Goal: Task Accomplishment & Management: Manage account settings

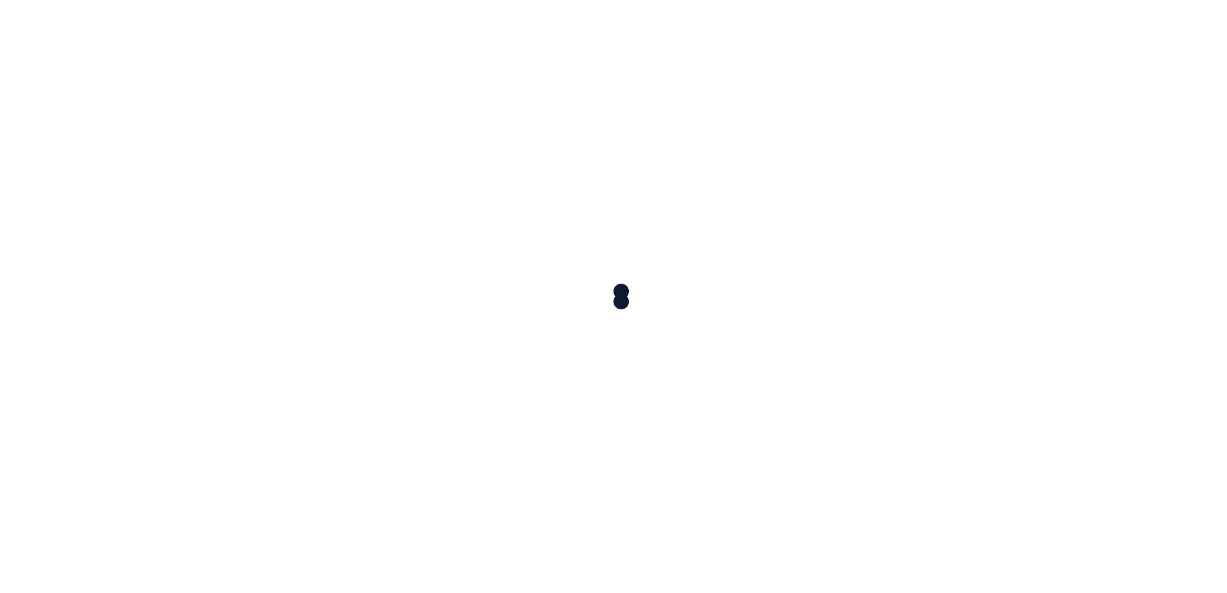
click at [615, 260] on div at bounding box center [613, 296] width 1227 height 593
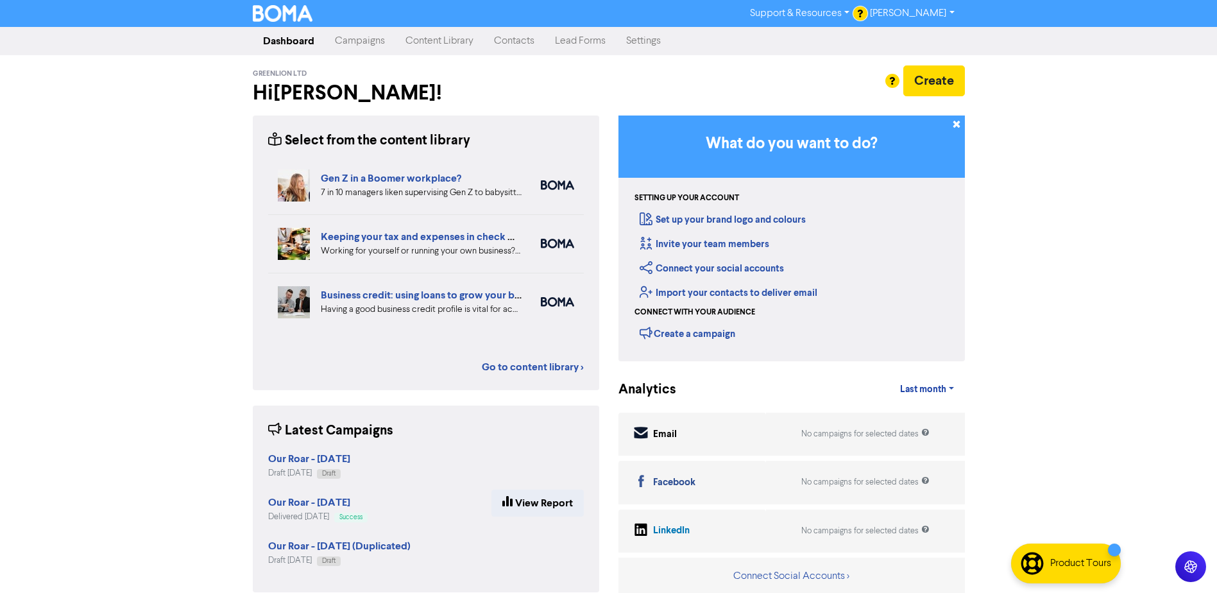
click at [523, 37] on link "Contacts" at bounding box center [514, 41] width 61 height 26
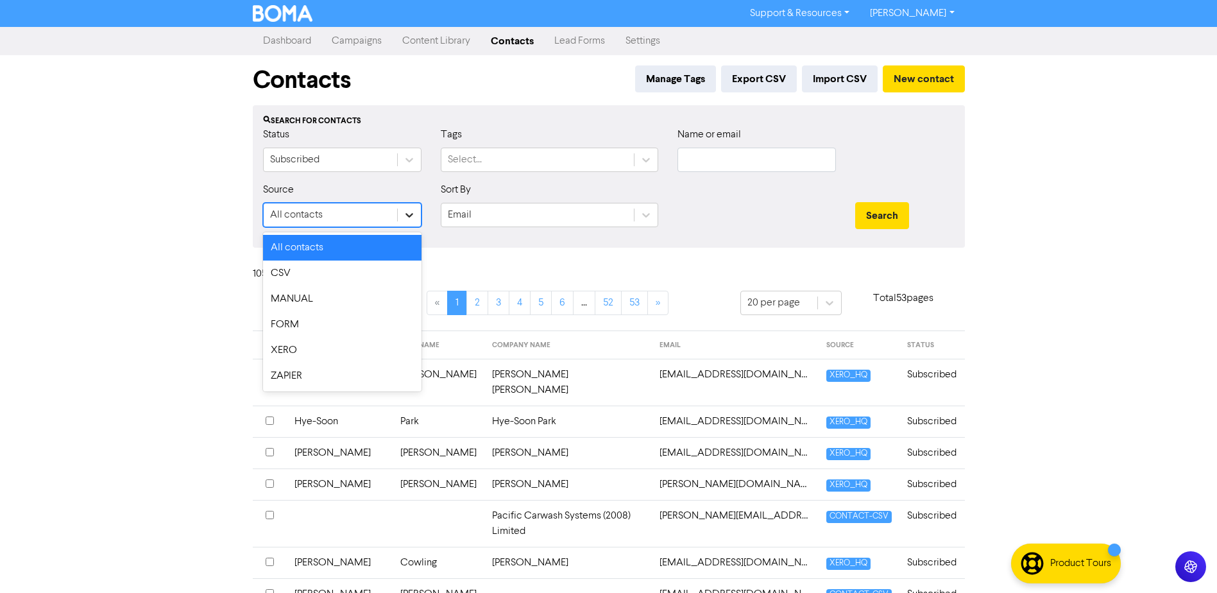
click at [407, 212] on icon at bounding box center [409, 214] width 13 height 13
click at [389, 154] on div "Subscribed" at bounding box center [330, 159] width 133 height 23
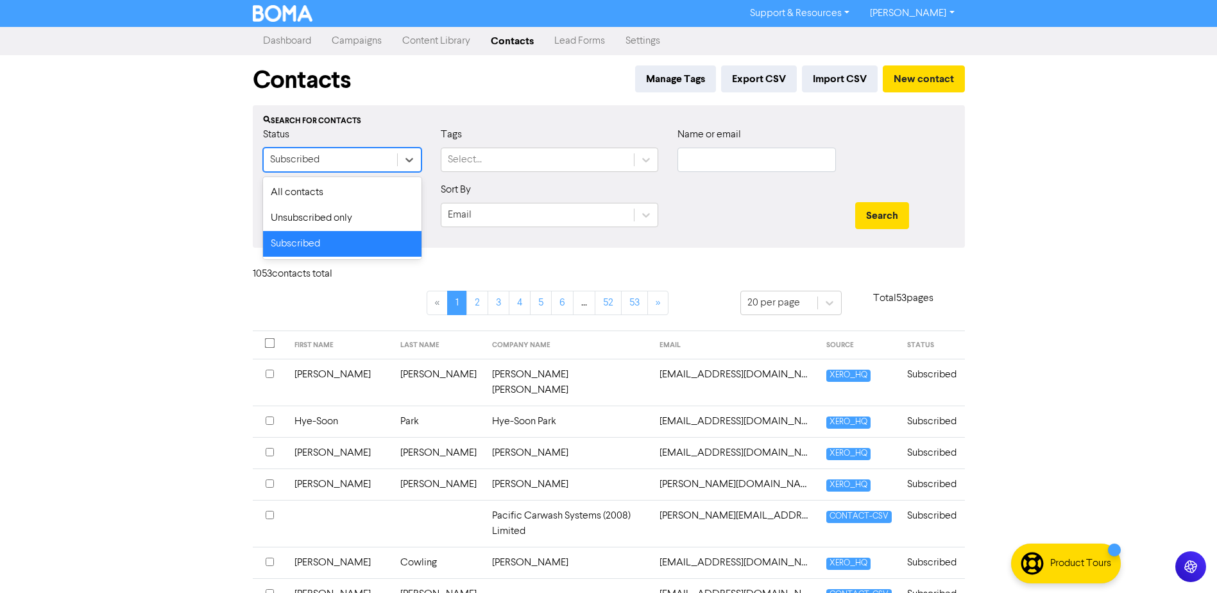
click at [389, 154] on div "Subscribed" at bounding box center [330, 159] width 133 height 23
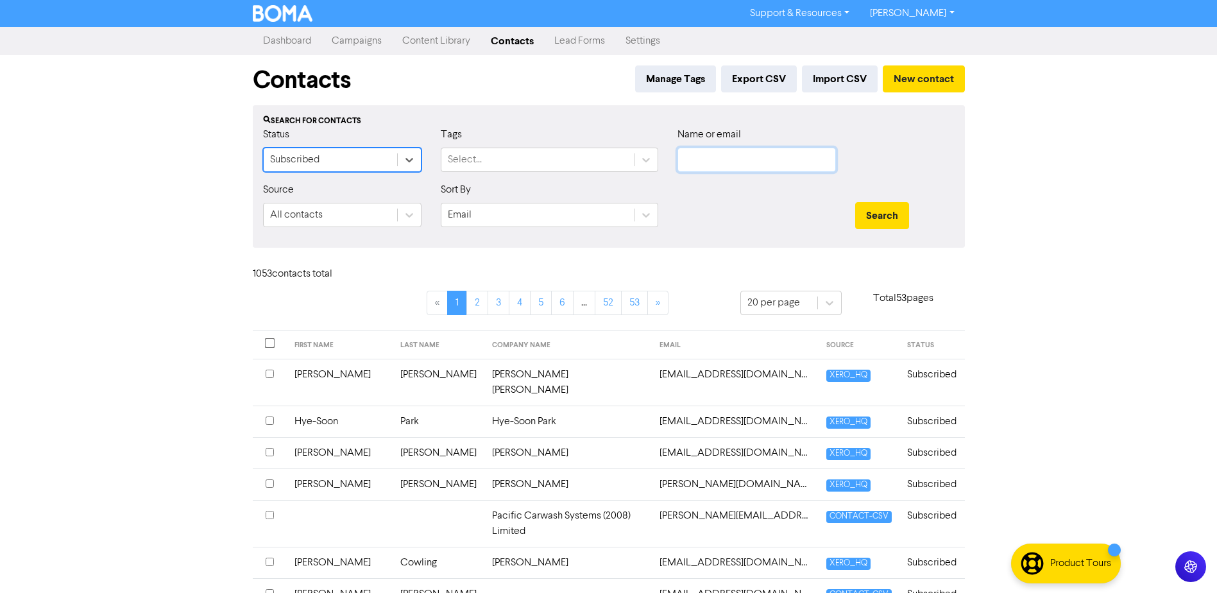
click at [727, 153] on input "text" at bounding box center [756, 160] width 158 height 24
click at [855, 202] on button "Search" at bounding box center [882, 215] width 54 height 27
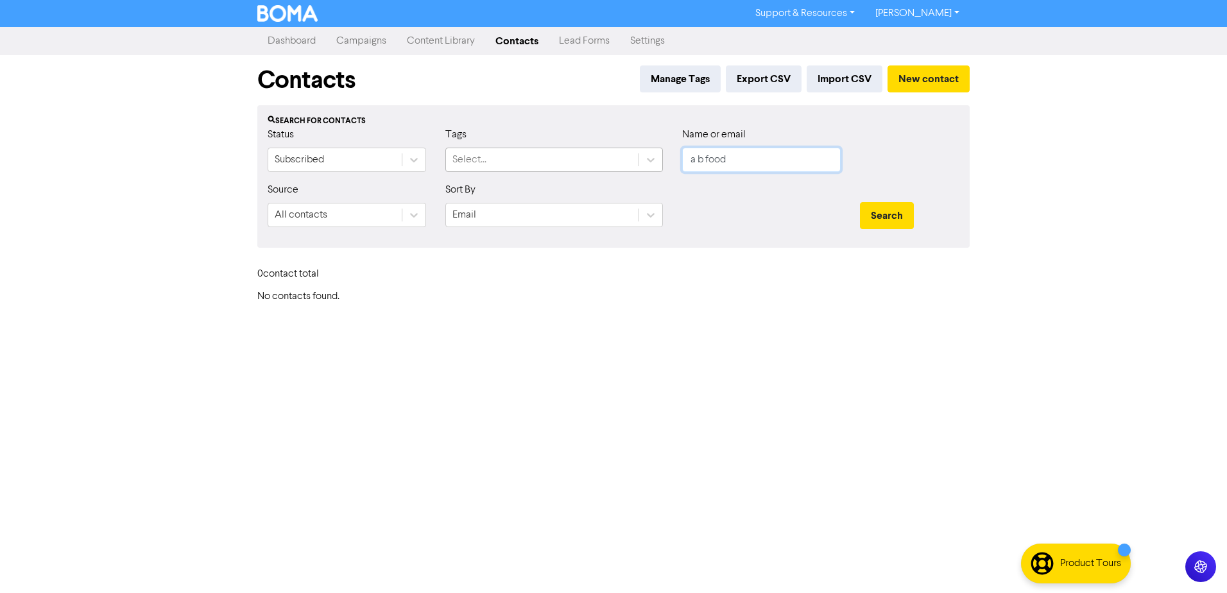
drag, startPoint x: 728, startPoint y: 164, endPoint x: 607, endPoint y: 163, distance: 121.3
click at [607, 163] on div "Status Subscribed Tags Select... Name or email a b food" at bounding box center [613, 154] width 711 height 55
type input "food"
click at [860, 202] on button "Search" at bounding box center [887, 215] width 54 height 27
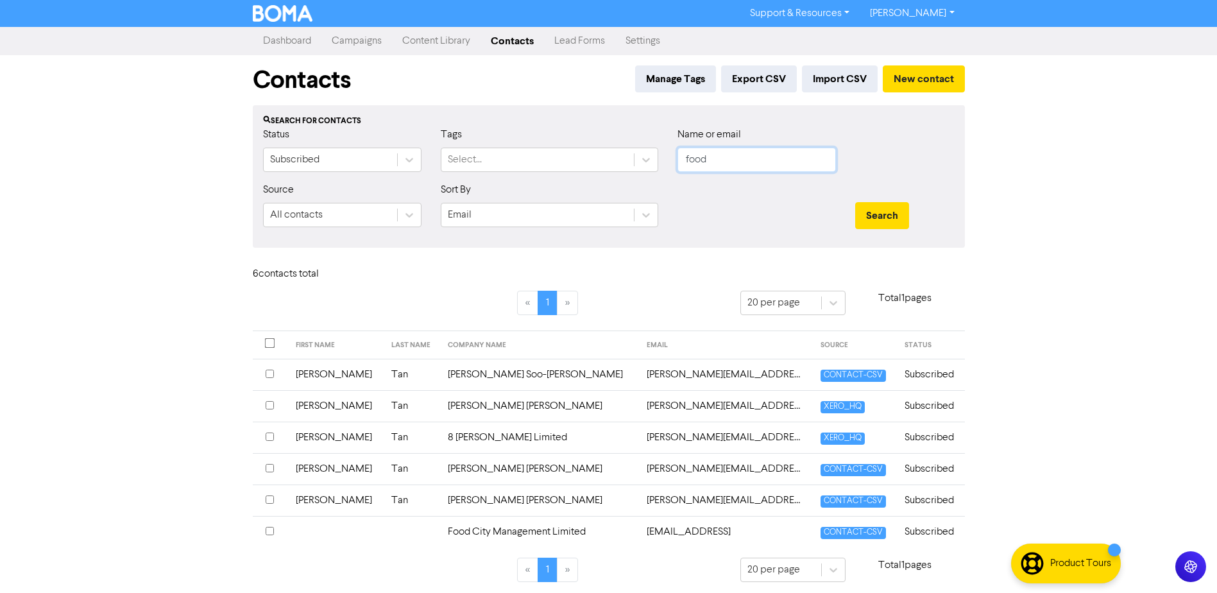
scroll to position [4, 0]
